Goal: Information Seeking & Learning: Learn about a topic

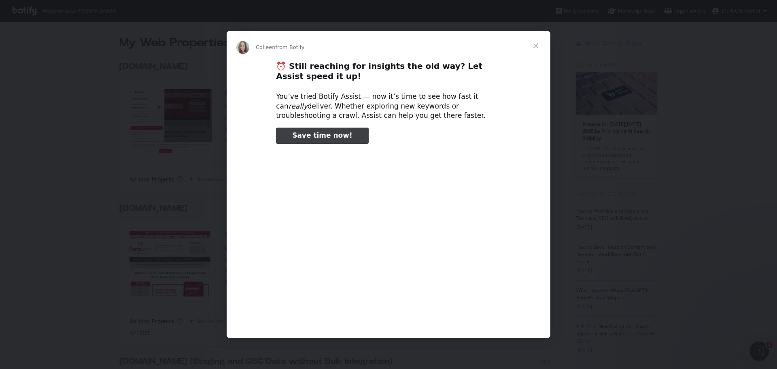
type input "1566222"
click at [512, 43] on span "Close" at bounding box center [536, 45] width 29 height 29
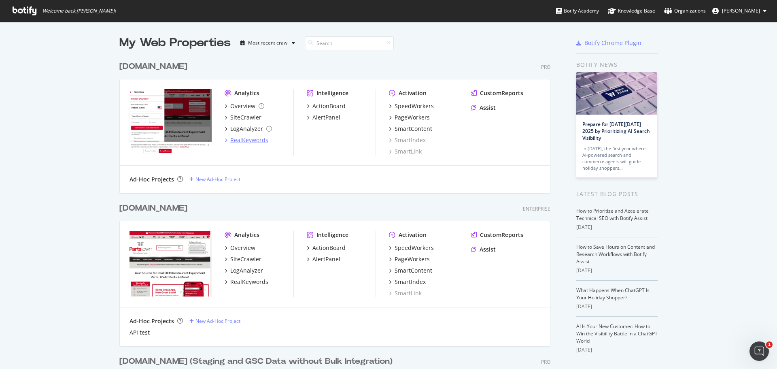
click at [240, 142] on div "RealKeywords" at bounding box center [249, 140] width 38 height 8
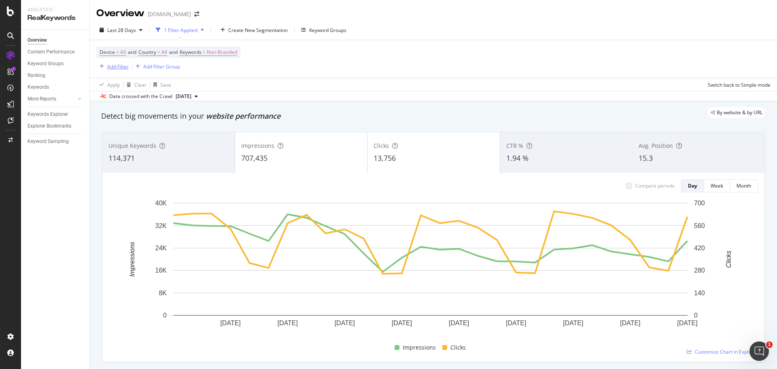
click at [106, 66] on div "button" at bounding box center [101, 66] width 11 height 5
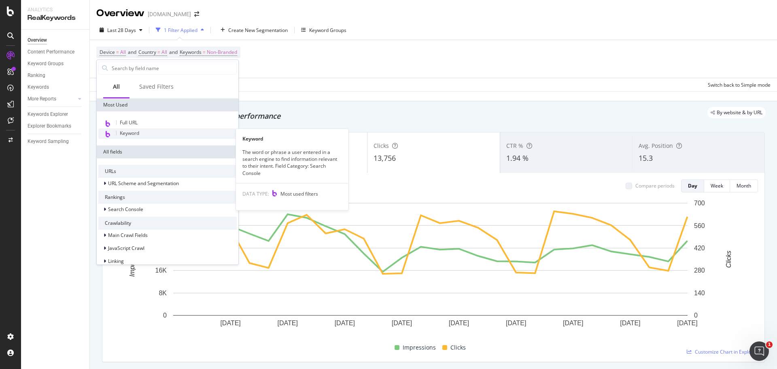
click at [128, 134] on span "Keyword" at bounding box center [129, 133] width 19 height 7
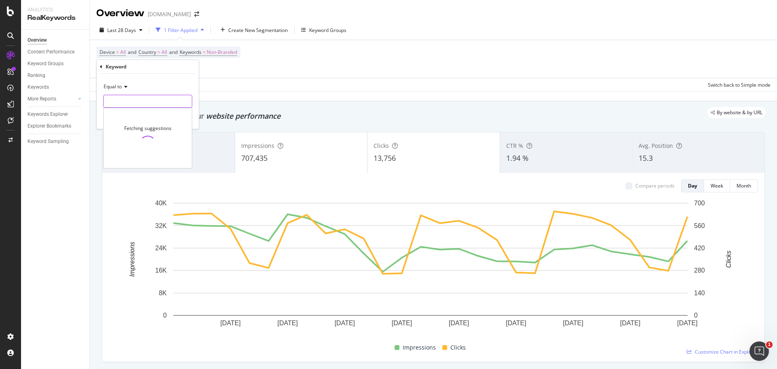
click at [143, 99] on input "text" at bounding box center [148, 101] width 88 height 13
type input "smart thermostat"
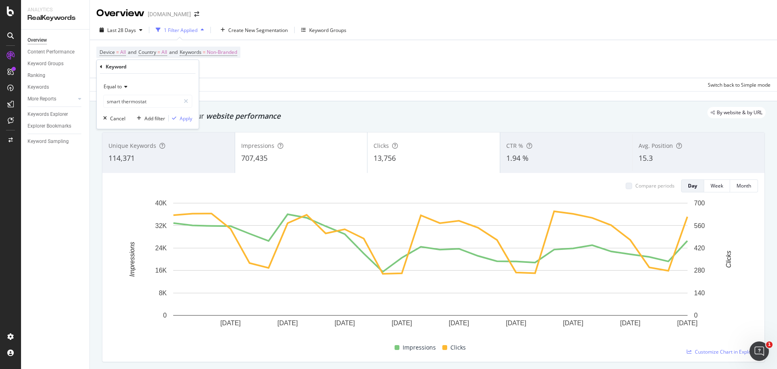
click at [179, 123] on div "Equal to smart thermostat smart thermostat Cancel Add filter Apply" at bounding box center [148, 101] width 102 height 55
click at [180, 119] on div "Apply" at bounding box center [186, 118] width 13 height 7
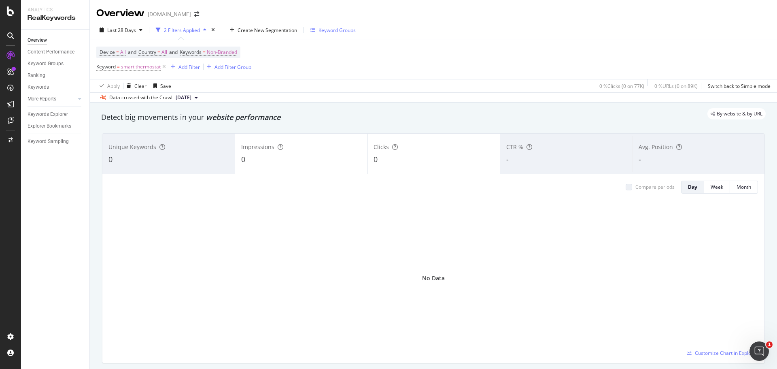
click at [330, 31] on div "Keyword Groups" at bounding box center [337, 30] width 37 height 7
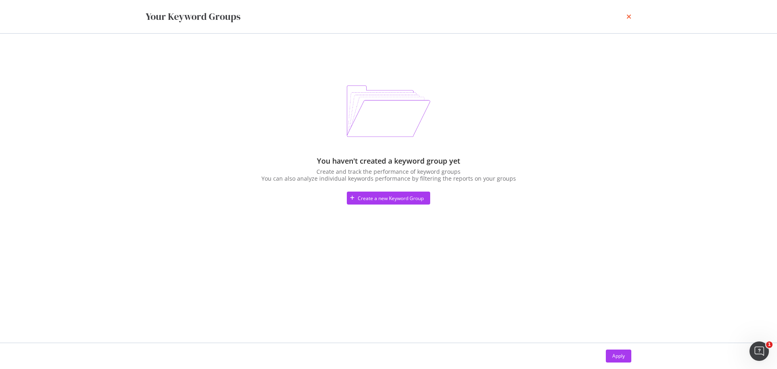
click at [512, 17] on icon "times" at bounding box center [629, 16] width 5 height 6
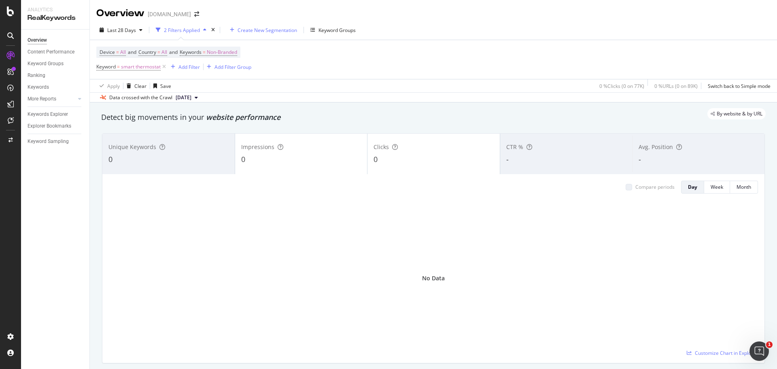
click at [238, 30] on div "Create New Segmentation" at bounding box center [268, 30] width 60 height 7
click at [162, 66] on icon at bounding box center [164, 67] width 7 height 8
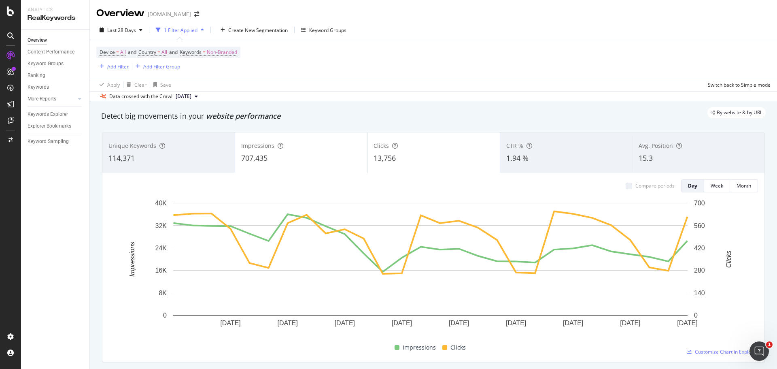
click at [119, 66] on div "Add Filter" at bounding box center [117, 66] width 21 height 7
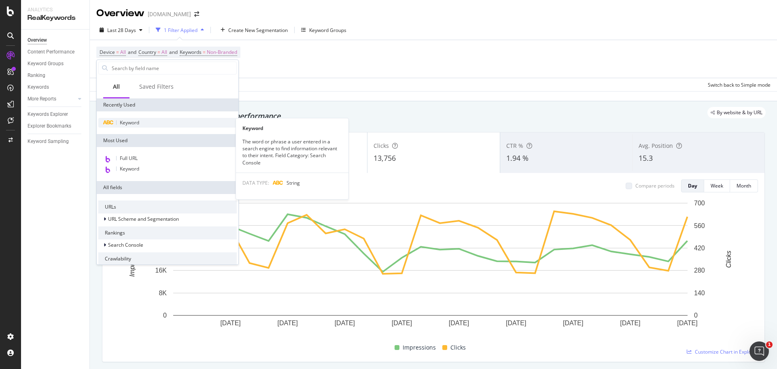
click at [130, 121] on span "Keyword" at bounding box center [129, 122] width 19 height 7
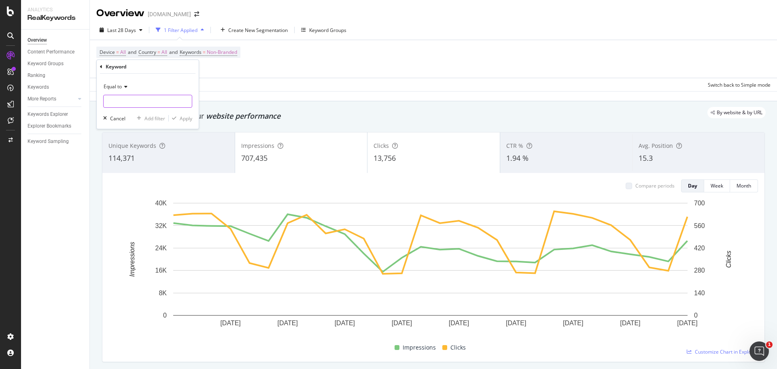
click at [156, 102] on input "text" at bounding box center [148, 101] width 88 height 13
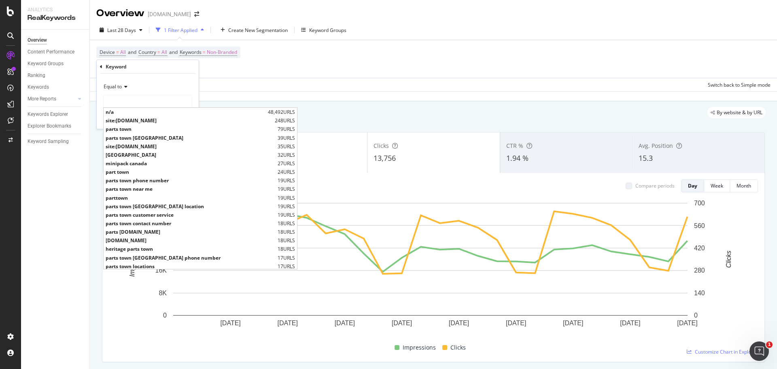
click at [150, 87] on div "Equal to" at bounding box center [147, 86] width 89 height 13
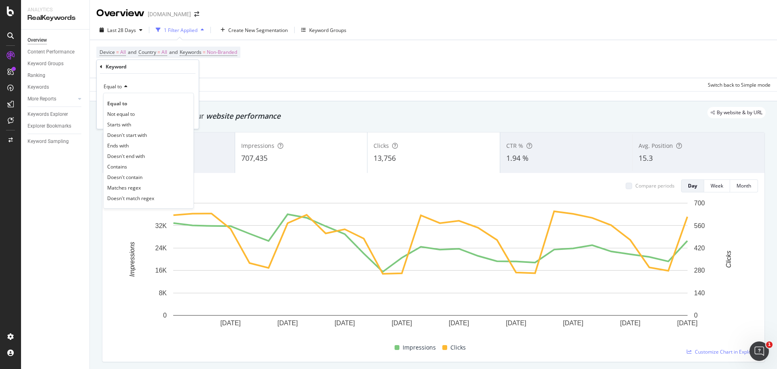
click at [160, 90] on div "Equal to" at bounding box center [147, 86] width 89 height 13
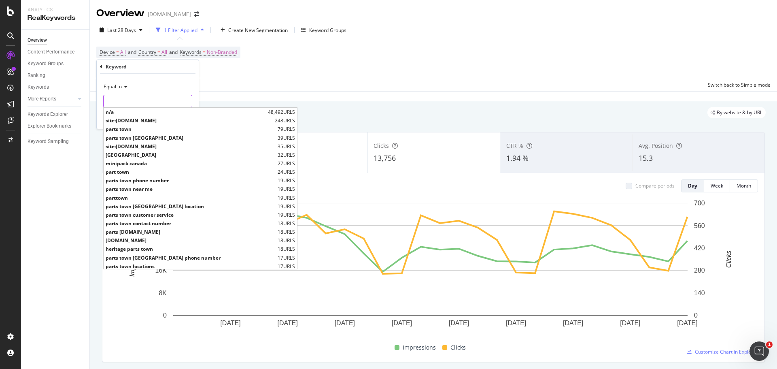
click at [157, 99] on input "text" at bounding box center [148, 101] width 88 height 13
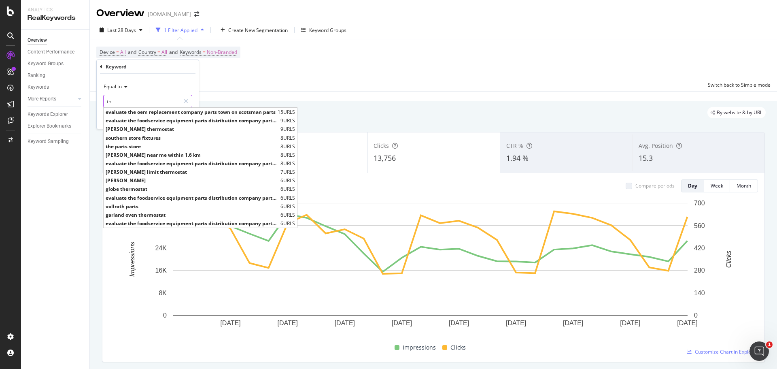
type input "t"
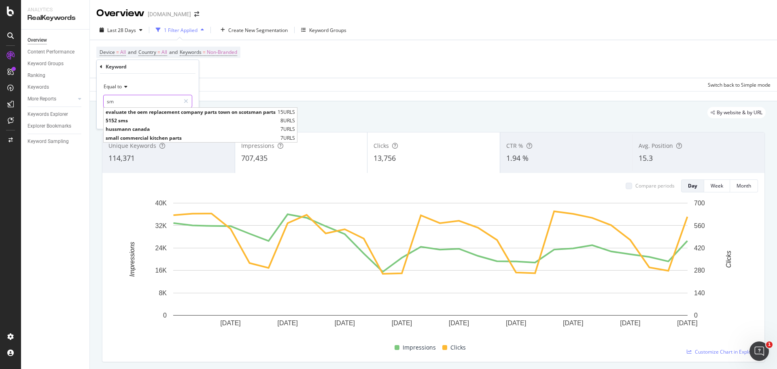
type input "s"
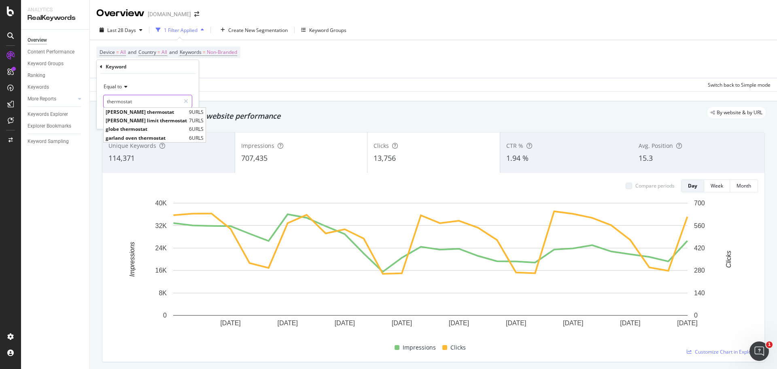
type input "thermostat"
click at [179, 78] on div "Equal to thermostat thermostat Cancel Add filter Apply" at bounding box center [148, 101] width 102 height 55
click at [103, 116] on icon "button" at bounding box center [105, 118] width 4 height 5
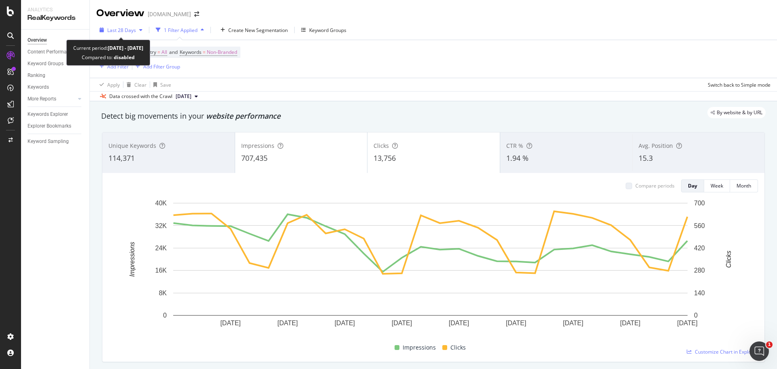
click at [123, 31] on span "Last 28 Days" at bounding box center [121, 30] width 29 height 7
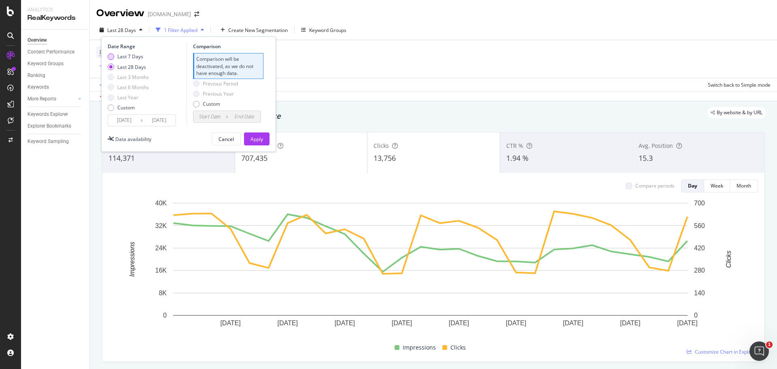
click at [117, 56] on div "Last 7 Days" at bounding box center [130, 56] width 26 height 7
type input "[DATE]"
click at [109, 106] on div "Custom" at bounding box center [111, 107] width 6 height 6
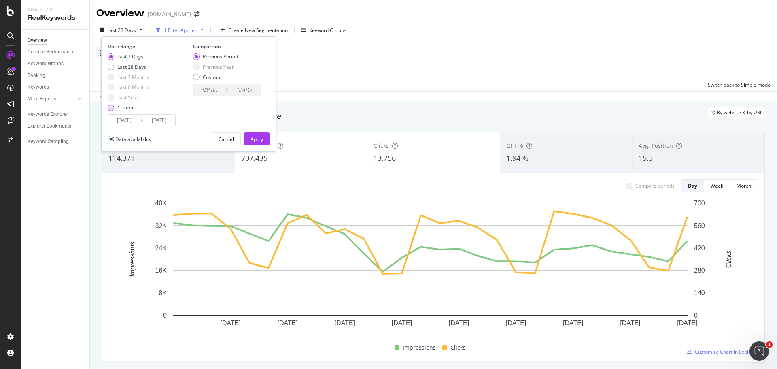
type input "[DATE]"
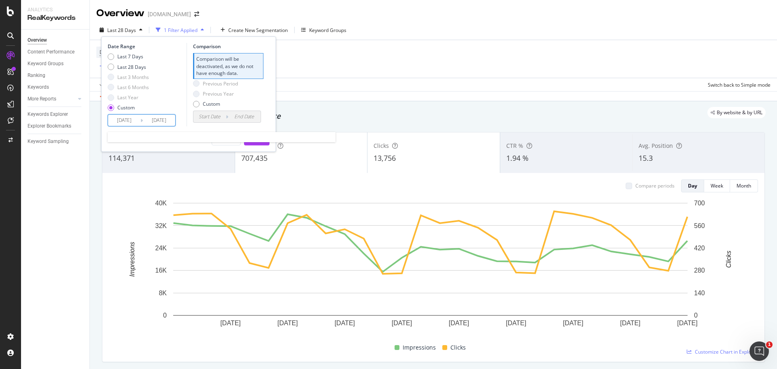
click at [124, 119] on input "[DATE]" at bounding box center [124, 120] width 32 height 11
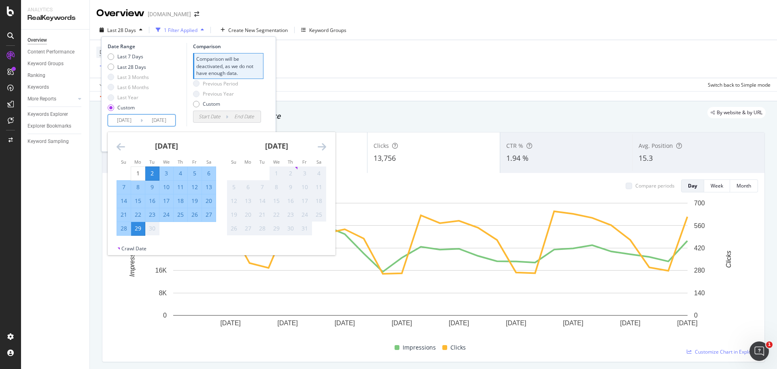
click at [121, 148] on icon "Move backward to switch to the previous month." at bounding box center [121, 147] width 9 height 10
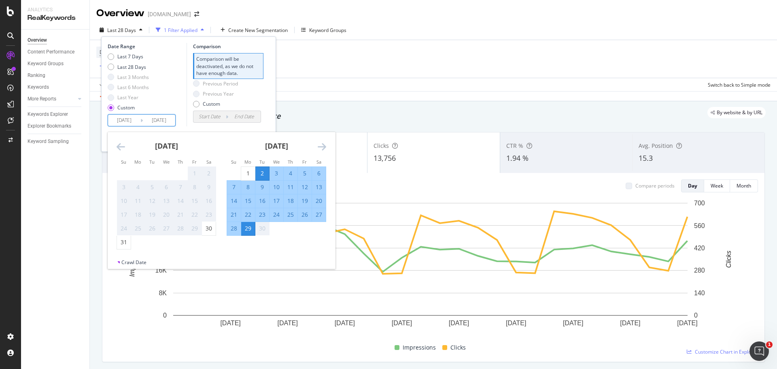
click at [121, 148] on icon "Move backward to switch to the previous month." at bounding box center [121, 147] width 9 height 10
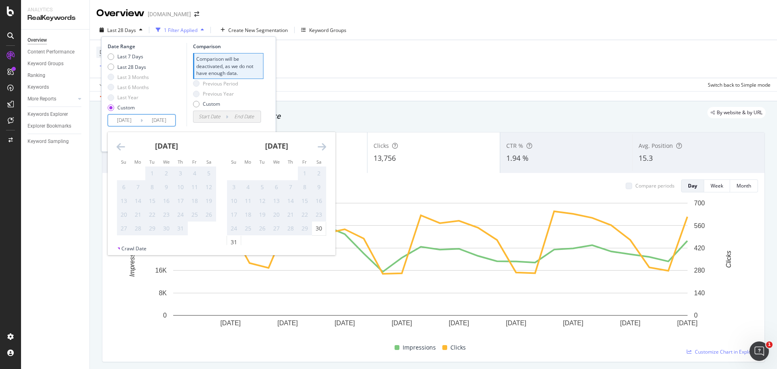
click at [121, 148] on icon "Move backward to switch to the previous month." at bounding box center [121, 147] width 9 height 10
click at [121, 147] on icon "Move backward to switch to the previous month." at bounding box center [121, 147] width 9 height 10
click at [331, 79] on div "Apply Clear Save Switch back to Simple mode" at bounding box center [434, 84] width 688 height 13
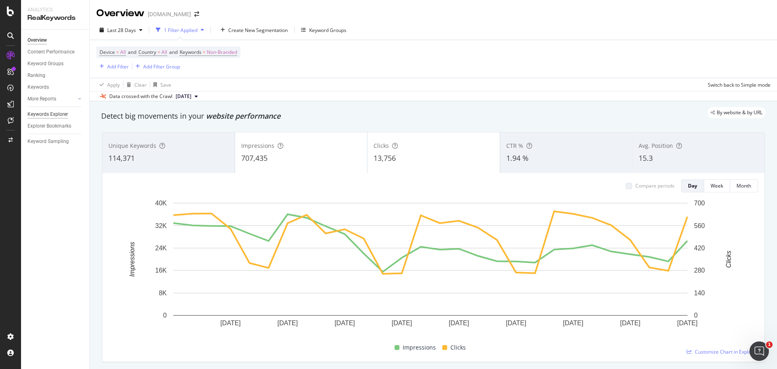
click at [60, 112] on div "Keywords Explorer" at bounding box center [48, 114] width 40 height 9
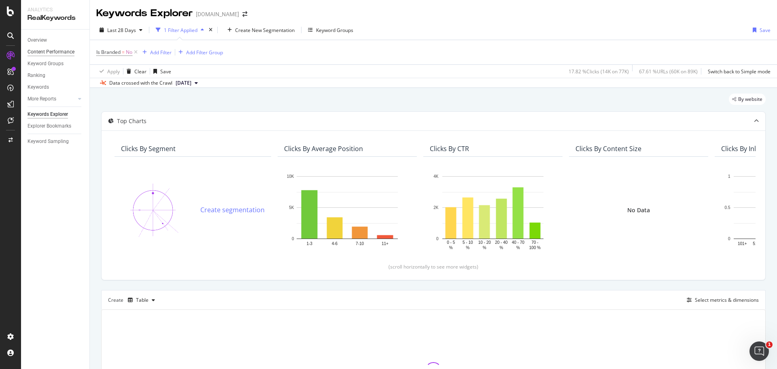
click at [57, 49] on div "Content Performance" at bounding box center [51, 52] width 47 height 9
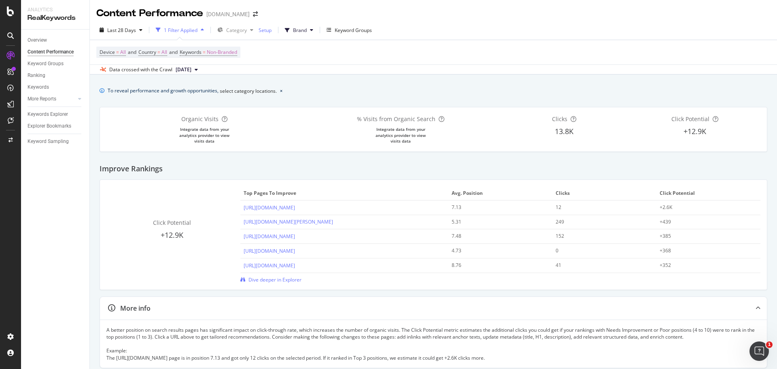
drag, startPoint x: 43, startPoint y: 221, endPoint x: 34, endPoint y: 174, distance: 47.6
click at [43, 167] on div "Overview Content Performance Keyword Groups Ranking Keywords More Reports Count…" at bounding box center [55, 199] width 68 height 339
click at [8, 7] on icon at bounding box center [10, 11] width 7 height 10
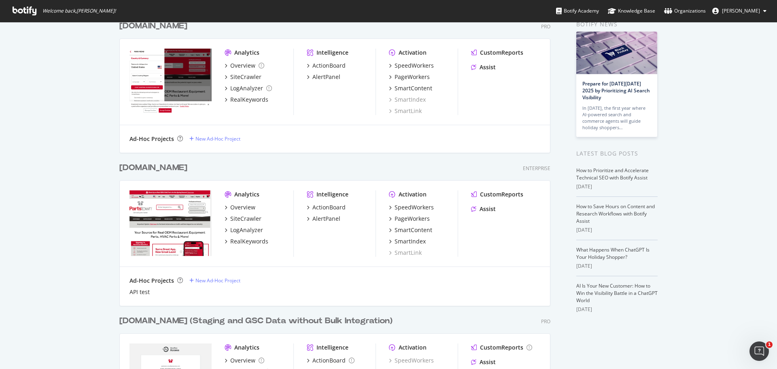
scroll to position [81, 0]
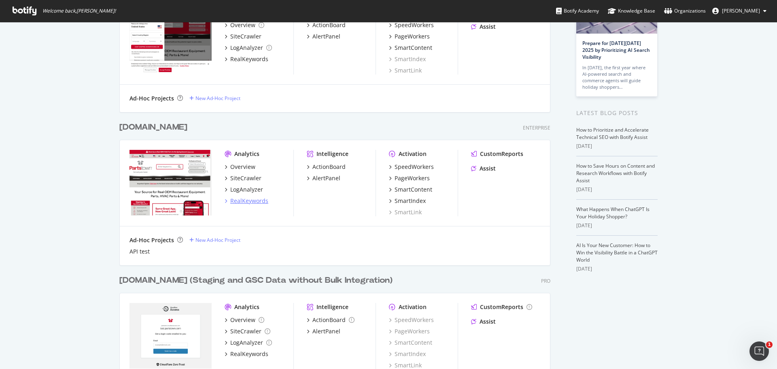
click at [252, 167] on div "RealKeywords" at bounding box center [249, 201] width 38 height 8
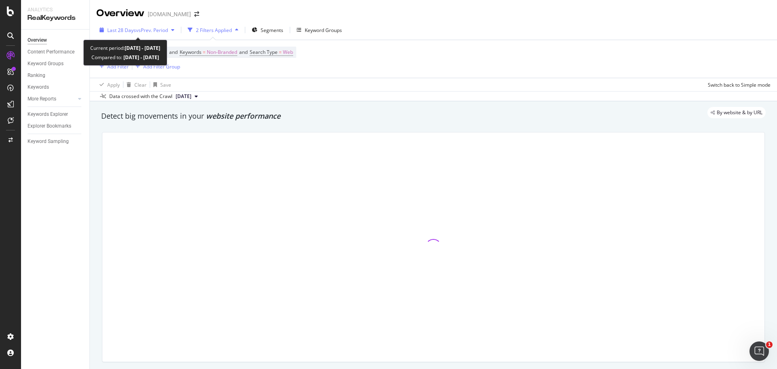
click at [159, 31] on span "vs Prev. Period" at bounding box center [152, 30] width 32 height 7
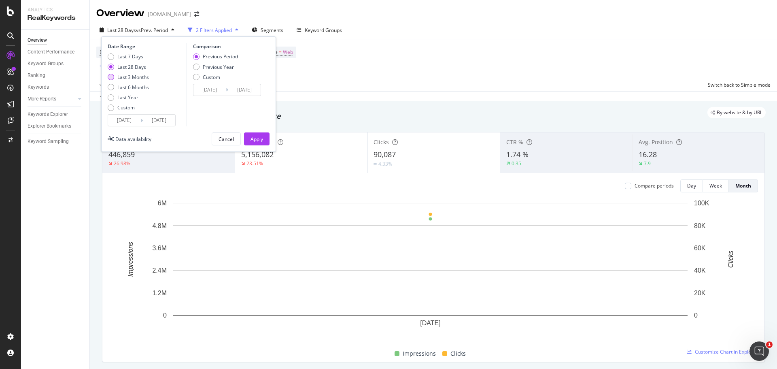
click at [125, 77] on div "Last 3 Months" at bounding box center [133, 77] width 32 height 7
type input "[DATE]"
click at [251, 138] on div "Apply" at bounding box center [257, 139] width 13 height 7
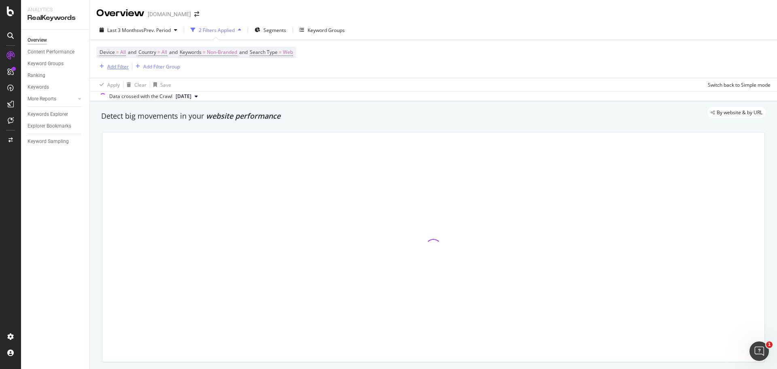
click at [113, 67] on div "Add Filter" at bounding box center [117, 66] width 21 height 7
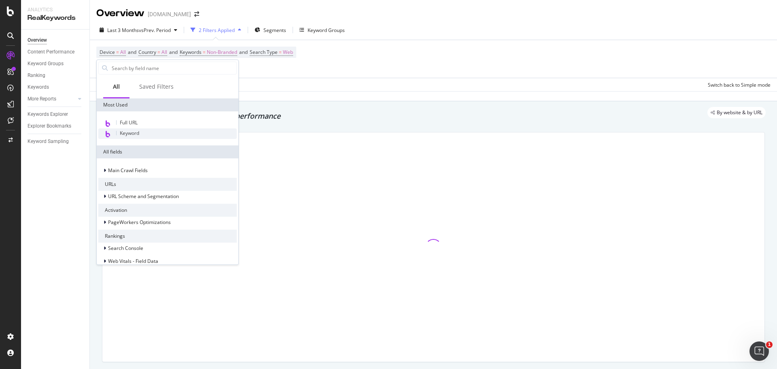
click at [130, 134] on span "Keyword" at bounding box center [129, 133] width 19 height 7
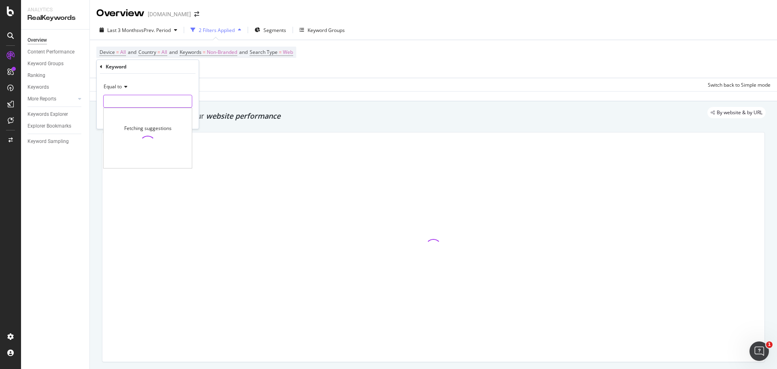
click at [141, 98] on input "text" at bounding box center [148, 101] width 88 height 13
type input "smart thermostat"
click at [177, 118] on div "button" at bounding box center [174, 118] width 11 height 5
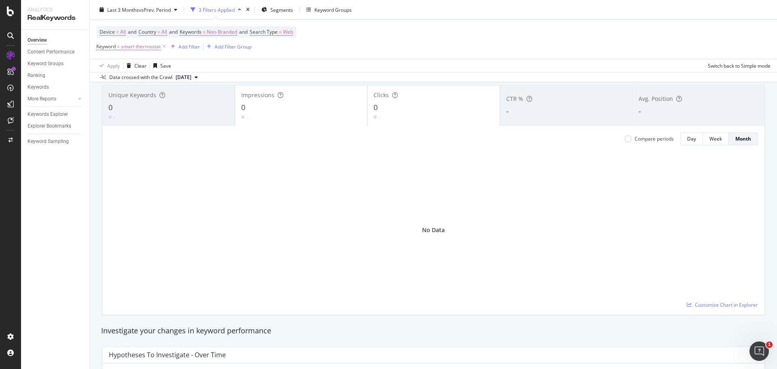
scroll to position [40, 0]
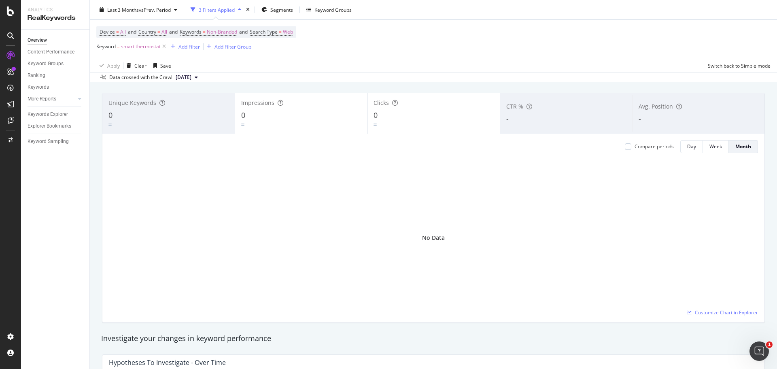
click at [160, 45] on span "smart thermostat" at bounding box center [141, 46] width 40 height 11
click at [287, 49] on div "Device = All and Country = All and Keywords = Non-Branded and Search Type = Web…" at bounding box center [196, 39] width 200 height 26
click at [167, 48] on icon at bounding box center [164, 47] width 7 height 8
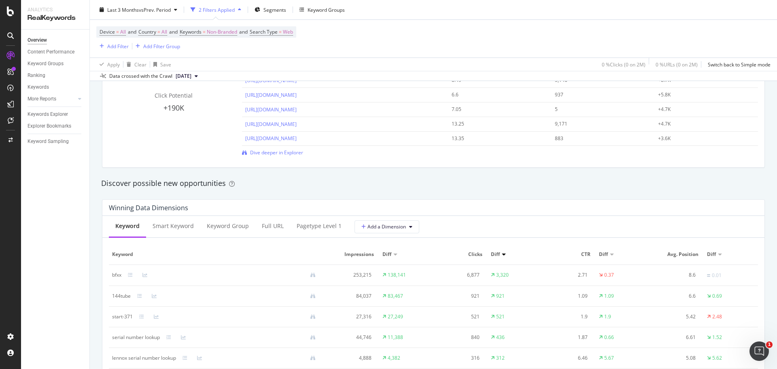
scroll to position [687, 0]
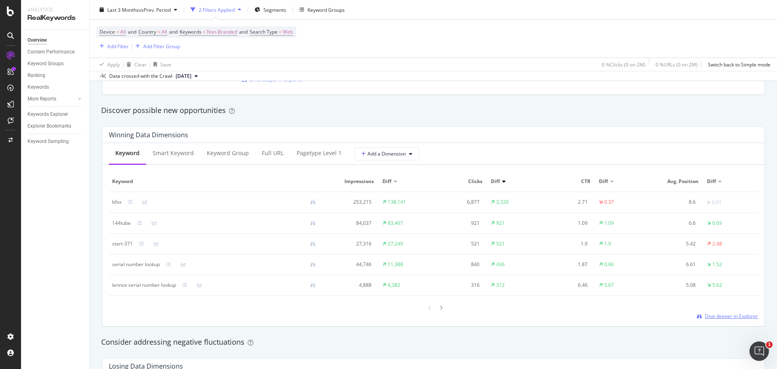
click at [512, 167] on span "Dive deeper in Explorer" at bounding box center [731, 316] width 53 height 7
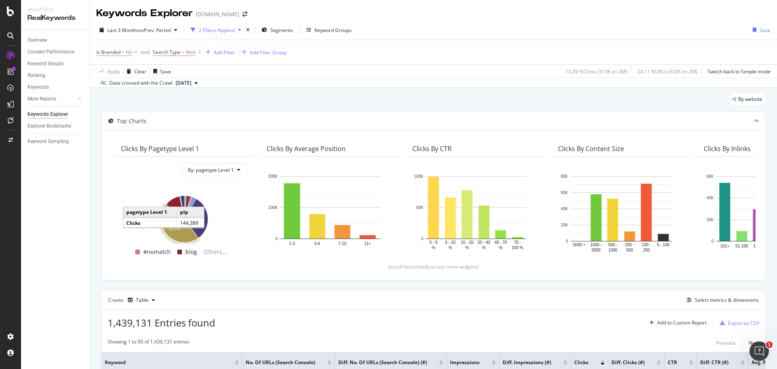
scroll to position [121, 0]
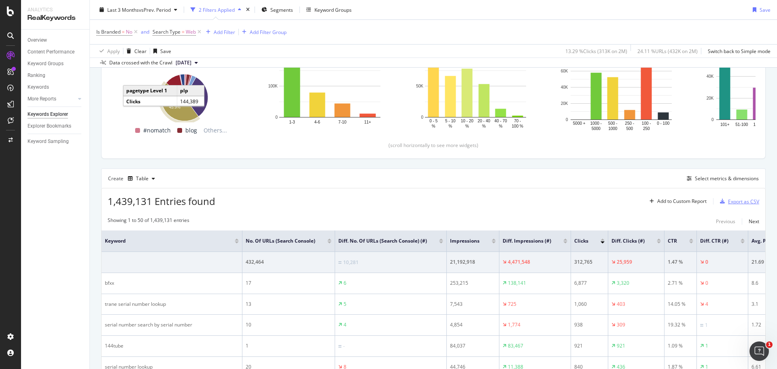
click at [512, 167] on div "Export as CSV" at bounding box center [743, 201] width 31 height 7
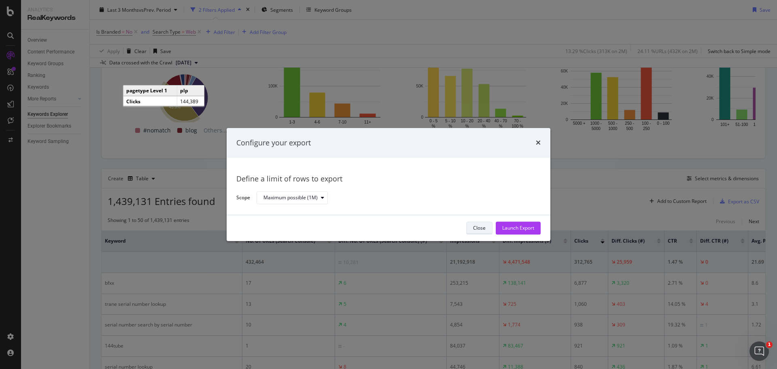
click at [469, 167] on button "Close" at bounding box center [479, 227] width 26 height 13
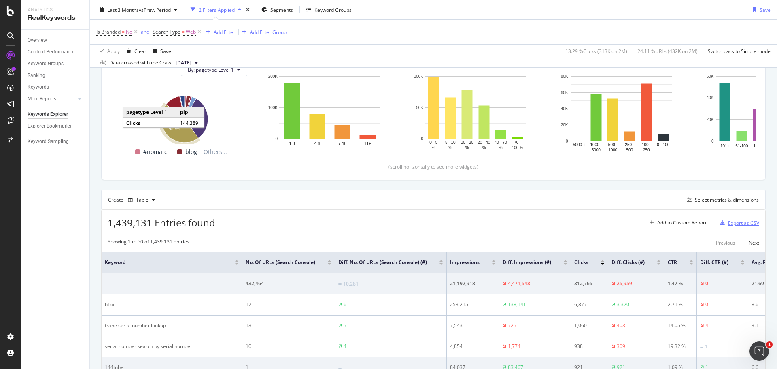
scroll to position [202, 0]
